Goal: Information Seeking & Learning: Learn about a topic

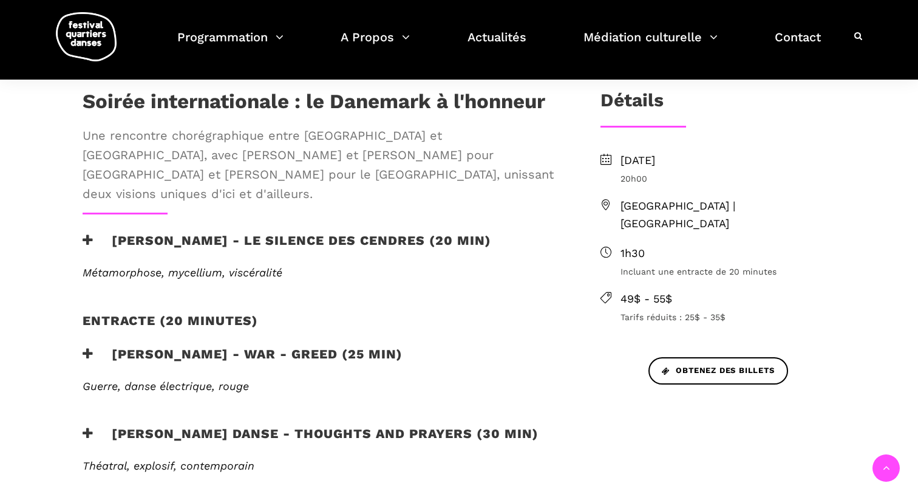
scroll to position [326, 0]
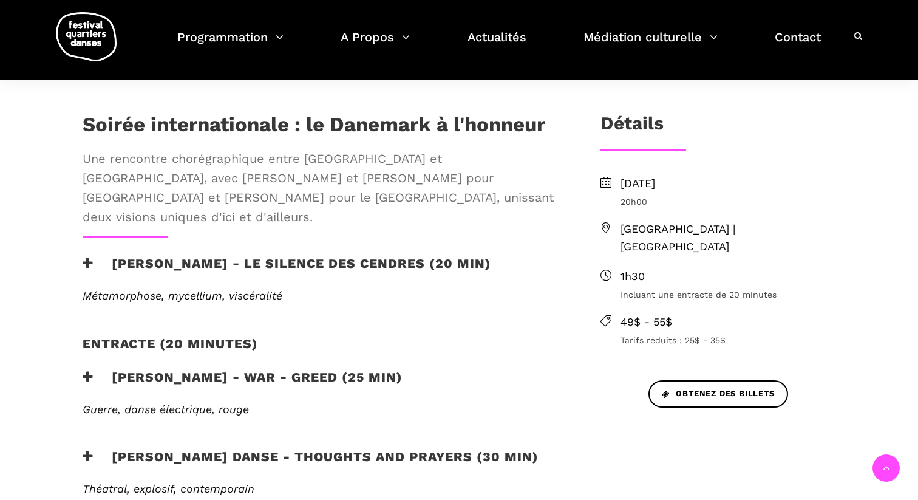
click at [248, 256] on h3 "[PERSON_NAME] - Le silence des cendres (20 min)" at bounding box center [287, 271] width 409 height 30
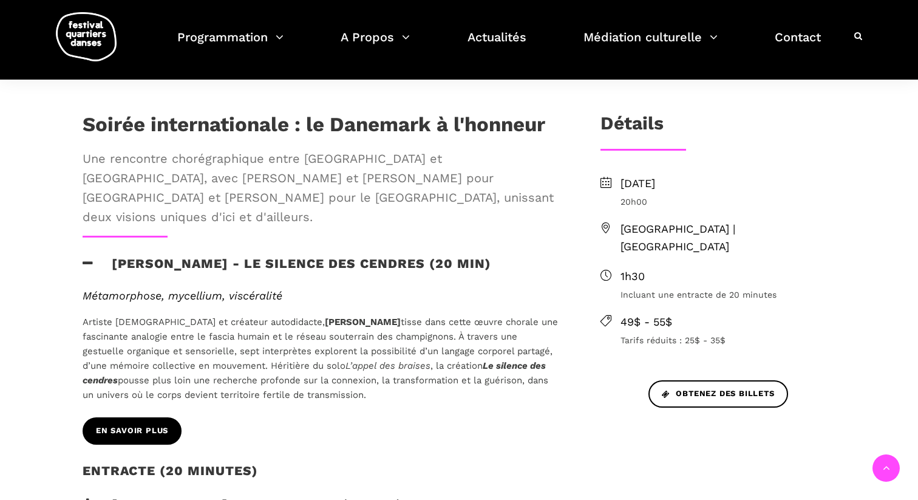
click at [168, 417] on link "En savoir plus" at bounding box center [132, 430] width 99 height 27
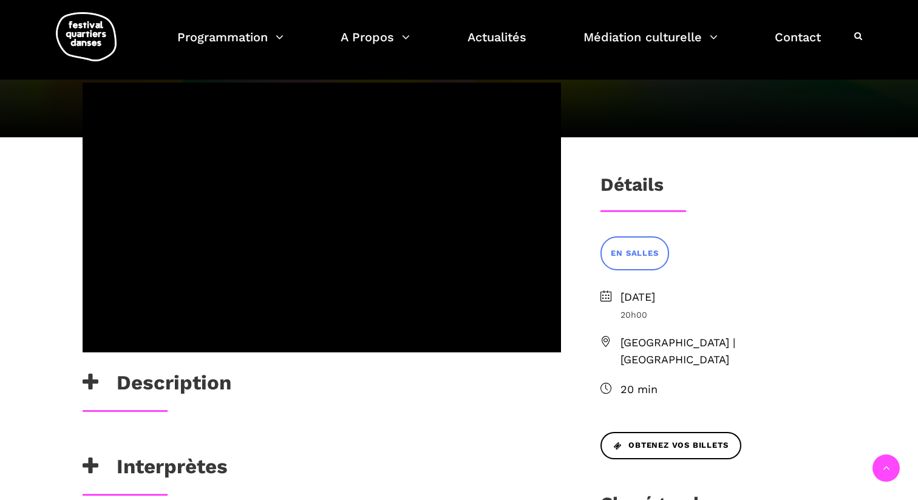
scroll to position [187, 0]
